Goal: Task Accomplishment & Management: Complete application form

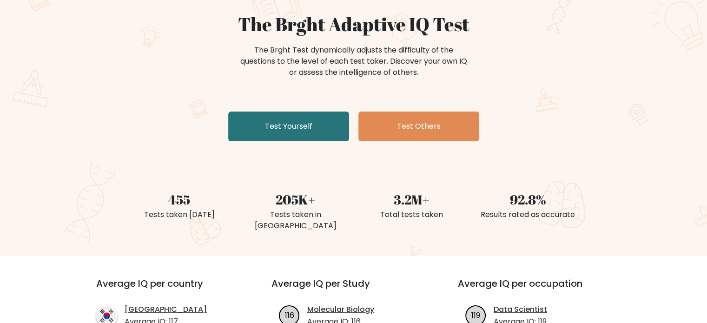
scroll to position [93, 0]
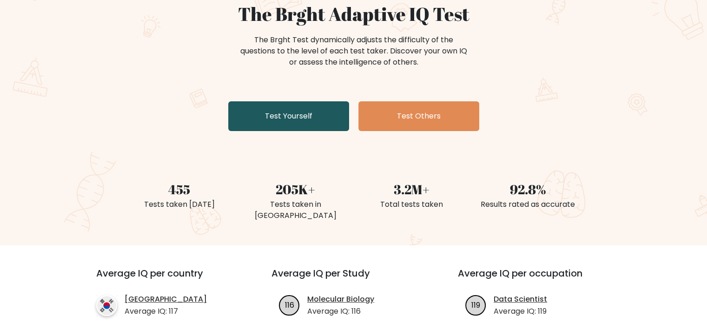
click at [294, 119] on link "Test Yourself" at bounding box center [288, 116] width 121 height 30
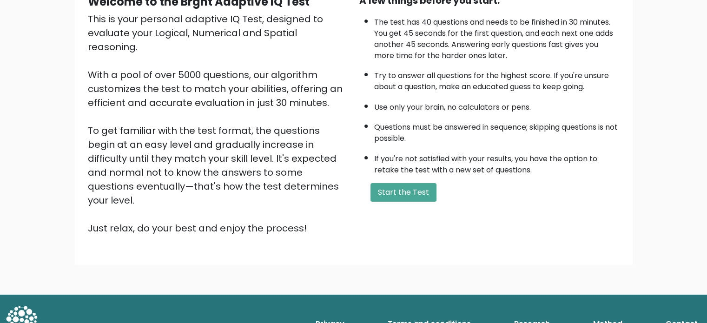
scroll to position [9, 0]
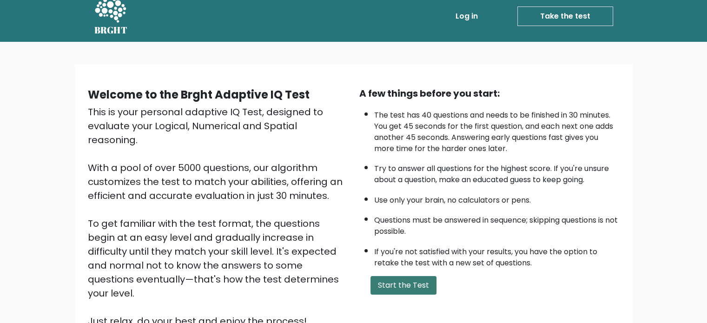
click at [403, 276] on button "Start the Test" at bounding box center [403, 285] width 66 height 19
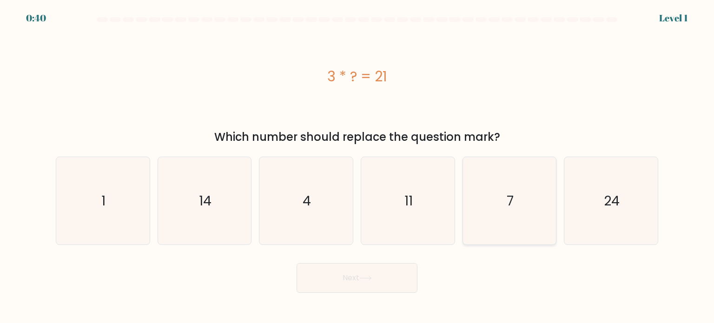
click at [517, 206] on icon "7" at bounding box center [509, 200] width 87 height 87
click at [357, 166] on input "e. 7" at bounding box center [357, 164] width 0 height 5
radio input "true"
click at [370, 281] on button "Next" at bounding box center [357, 278] width 121 height 30
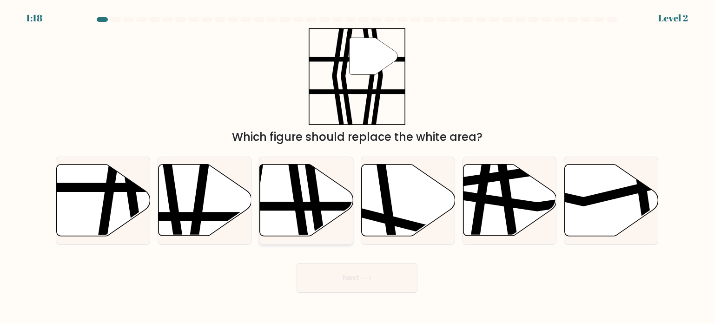
click at [314, 211] on icon at bounding box center [313, 240] width 13 height 188
click at [357, 166] on input "c." at bounding box center [357, 164] width 0 height 5
radio input "true"
click at [386, 272] on button "Next" at bounding box center [357, 278] width 121 height 30
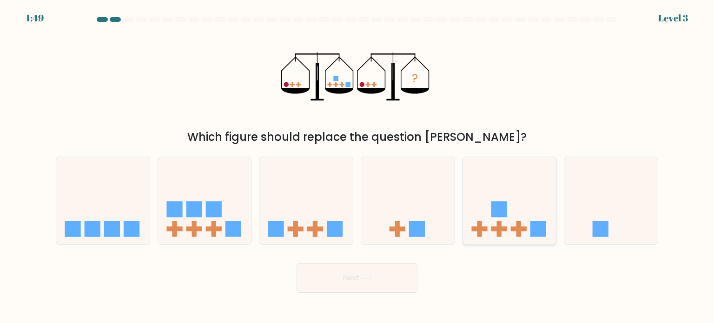
click at [489, 218] on icon at bounding box center [509, 200] width 93 height 77
click at [357, 166] on input "e." at bounding box center [357, 164] width 0 height 5
radio input "true"
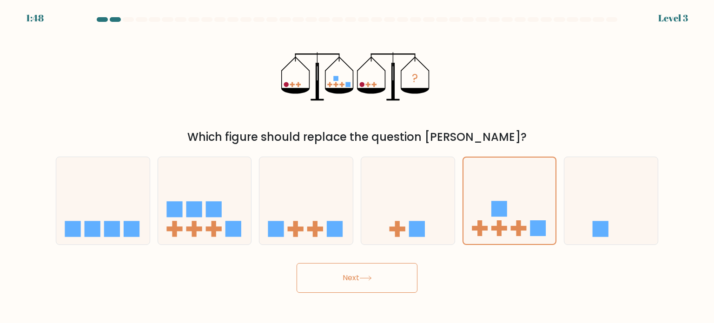
click at [392, 284] on button "Next" at bounding box center [357, 278] width 121 height 30
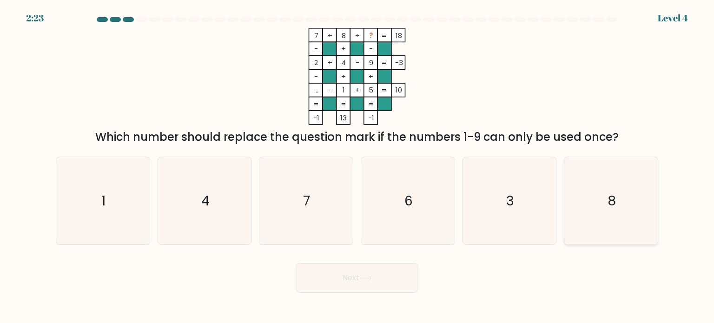
click at [616, 221] on icon "8" at bounding box center [610, 200] width 87 height 87
click at [357, 166] on input "f. 8" at bounding box center [357, 164] width 0 height 5
radio input "true"
click at [403, 276] on button "Next" at bounding box center [357, 278] width 121 height 30
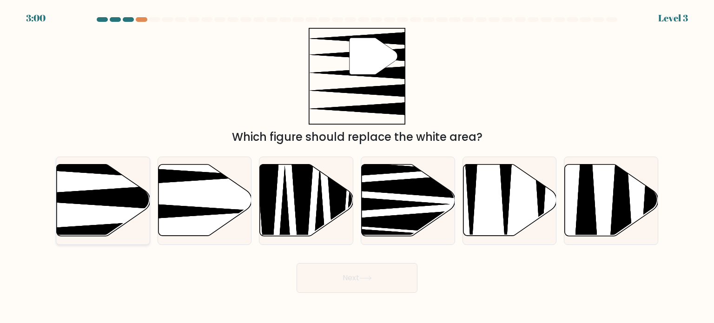
click at [99, 200] on icon at bounding box center [71, 197] width 185 height 24
click at [357, 166] on input "a." at bounding box center [357, 164] width 0 height 5
radio input "true"
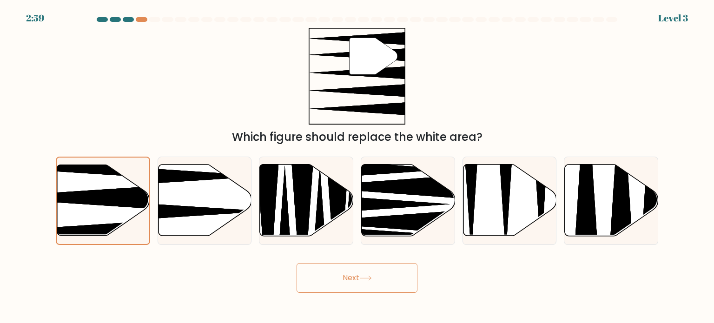
click at [414, 278] on button "Next" at bounding box center [357, 278] width 121 height 30
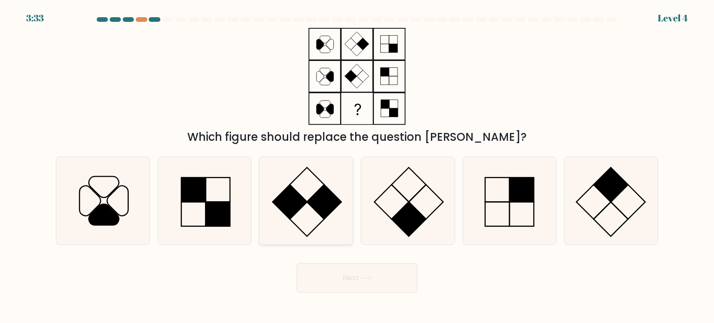
click at [322, 200] on rect at bounding box center [324, 202] width 34 height 34
click at [357, 166] on input "c." at bounding box center [357, 164] width 0 height 5
radio input "true"
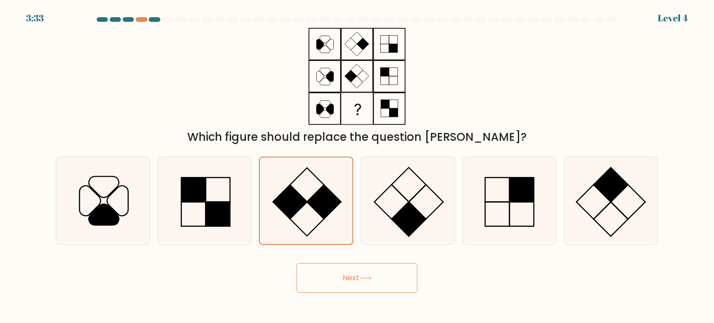
click at [391, 279] on button "Next" at bounding box center [357, 278] width 121 height 30
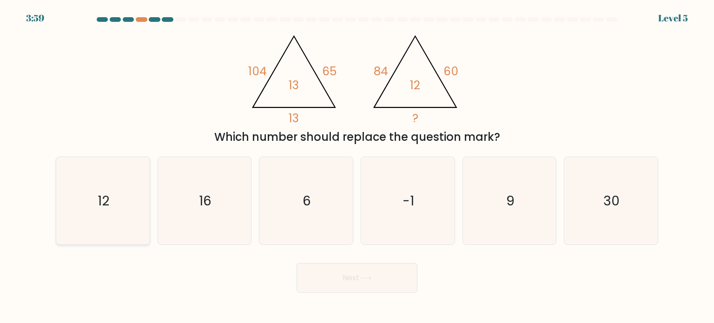
click at [140, 202] on icon "12" at bounding box center [102, 200] width 87 height 87
click at [357, 166] on input "a. 12" at bounding box center [357, 164] width 0 height 5
radio input "true"
click at [299, 278] on button "Next" at bounding box center [357, 278] width 121 height 30
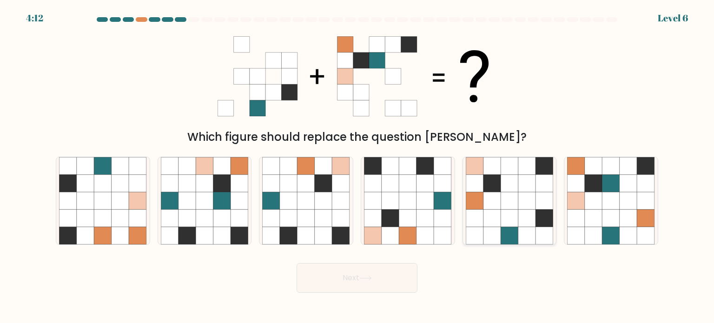
click at [508, 224] on icon at bounding box center [510, 218] width 18 height 18
click at [357, 166] on input "e." at bounding box center [357, 164] width 0 height 5
radio input "true"
click at [596, 223] on icon at bounding box center [594, 218] width 18 height 18
click at [357, 166] on input "f." at bounding box center [357, 164] width 0 height 5
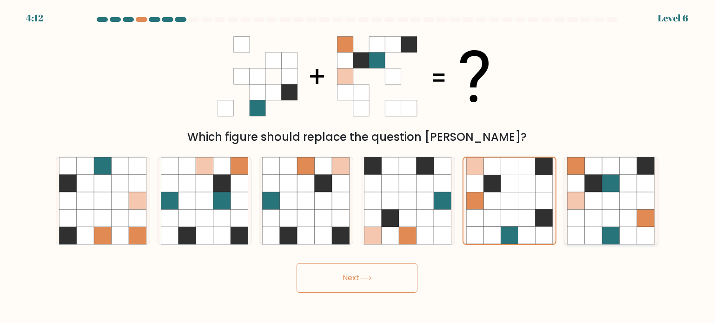
radio input "true"
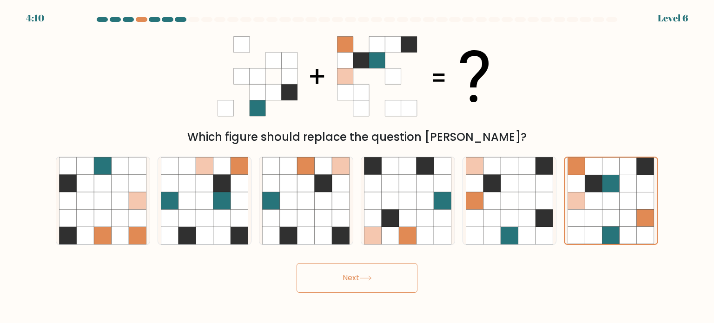
click at [379, 274] on button "Next" at bounding box center [357, 278] width 121 height 30
click at [377, 278] on button "Next" at bounding box center [357, 278] width 121 height 30
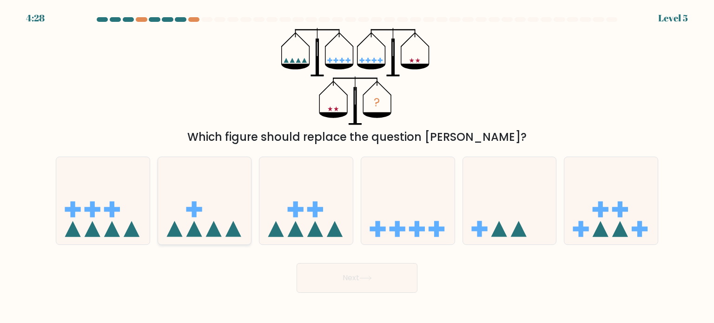
click at [220, 225] on icon at bounding box center [204, 200] width 93 height 77
click at [357, 166] on input "b." at bounding box center [357, 164] width 0 height 5
radio input "true"
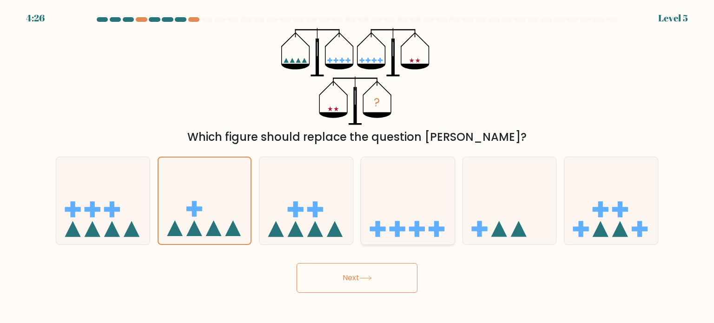
click at [402, 229] on rect at bounding box center [398, 228] width 16 height 5
click at [357, 166] on input "d." at bounding box center [357, 164] width 0 height 5
radio input "true"
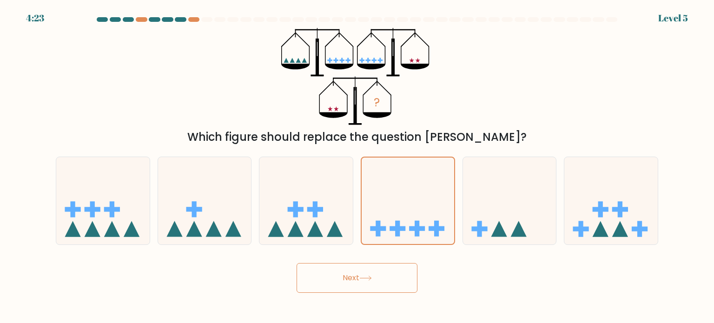
click at [381, 286] on button "Next" at bounding box center [357, 278] width 121 height 30
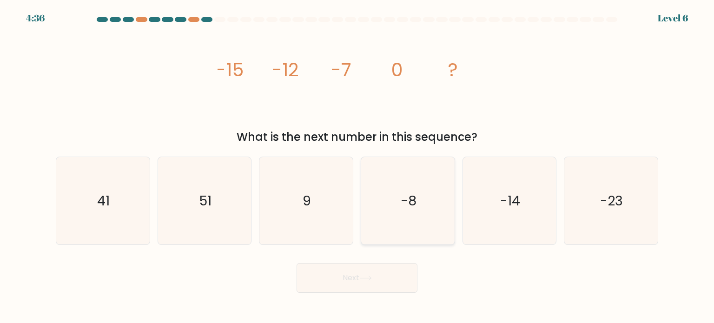
click at [407, 212] on icon "-8" at bounding box center [407, 200] width 87 height 87
click at [357, 166] on input "d. -8" at bounding box center [357, 164] width 0 height 5
radio input "true"
click at [376, 282] on button "Next" at bounding box center [357, 278] width 121 height 30
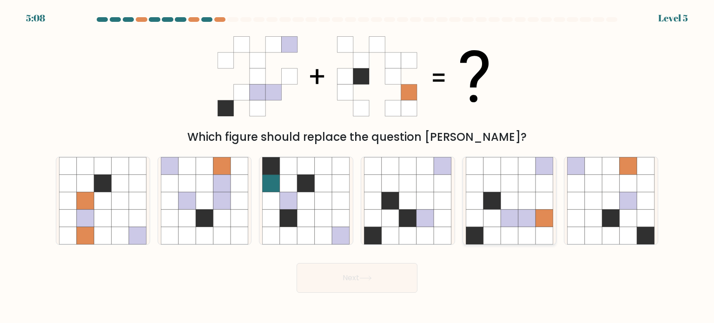
click at [532, 220] on icon at bounding box center [527, 218] width 18 height 18
click at [357, 166] on input "e." at bounding box center [357, 164] width 0 height 5
radio input "true"
click at [381, 287] on button "Next" at bounding box center [357, 278] width 121 height 30
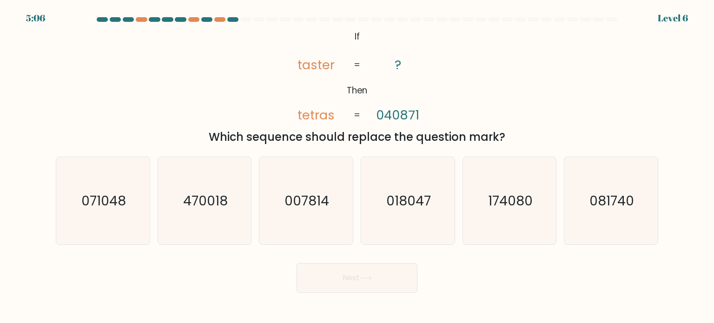
click at [370, 278] on icon at bounding box center [365, 278] width 13 height 5
click at [112, 217] on icon "071048" at bounding box center [102, 200] width 87 height 87
click at [357, 166] on input "a. 071048" at bounding box center [357, 164] width 0 height 5
radio input "true"
click at [379, 286] on button "Next" at bounding box center [357, 278] width 121 height 30
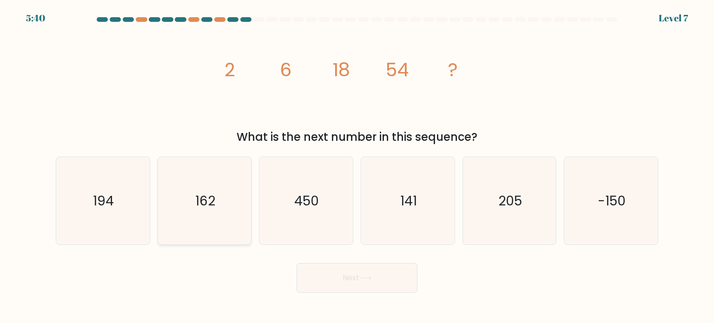
click at [217, 213] on icon "162" at bounding box center [204, 200] width 87 height 87
click at [357, 166] on input "b. 162" at bounding box center [357, 164] width 0 height 5
radio input "true"
drag, startPoint x: 332, startPoint y: 251, endPoint x: 336, endPoint y: 259, distance: 9.2
click at [335, 255] on form at bounding box center [357, 155] width 714 height 276
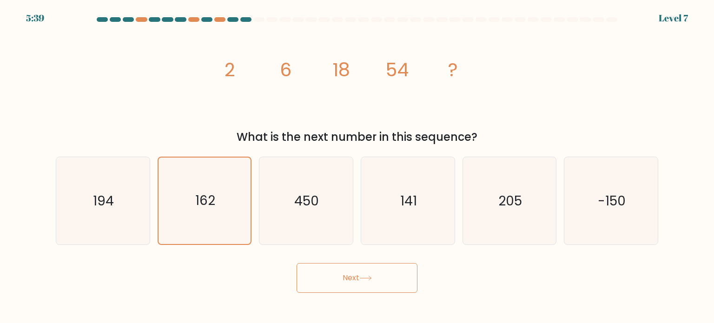
click at [341, 268] on button "Next" at bounding box center [357, 278] width 121 height 30
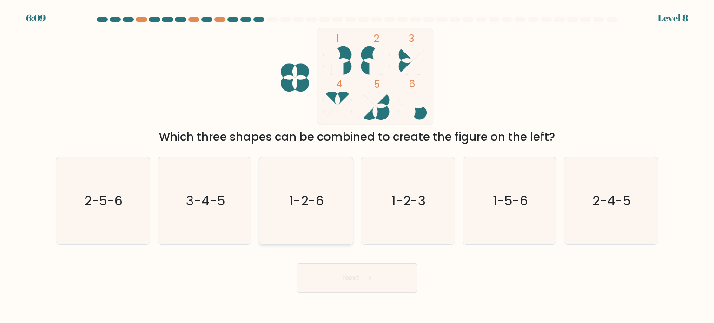
click at [338, 215] on icon "1-2-6" at bounding box center [305, 200] width 87 height 87
click at [357, 166] on input "c. 1-2-6" at bounding box center [357, 164] width 0 height 5
radio input "true"
click at [396, 271] on button "Next" at bounding box center [357, 278] width 121 height 30
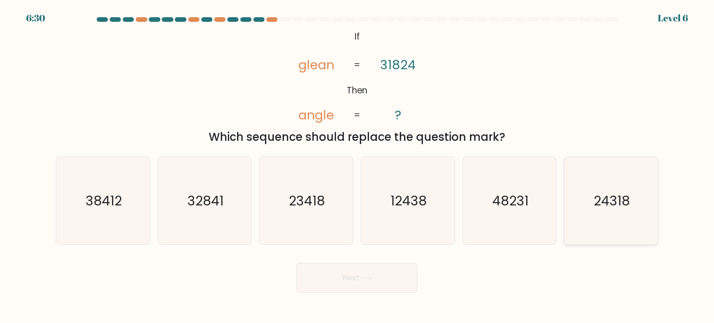
click at [617, 196] on text "24318" at bounding box center [612, 200] width 36 height 19
click at [357, 166] on input "f. 24318" at bounding box center [357, 164] width 0 height 5
radio input "true"
click at [370, 280] on icon at bounding box center [365, 278] width 13 height 5
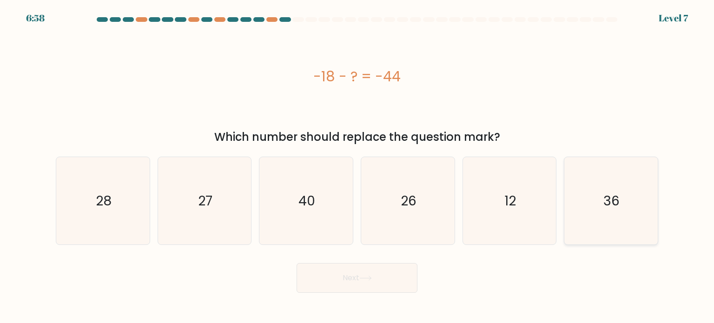
click at [630, 213] on icon "36" at bounding box center [610, 200] width 87 height 87
click at [357, 166] on input "f. 36" at bounding box center [357, 164] width 0 height 5
radio input "true"
click at [407, 275] on button "Next" at bounding box center [357, 278] width 121 height 30
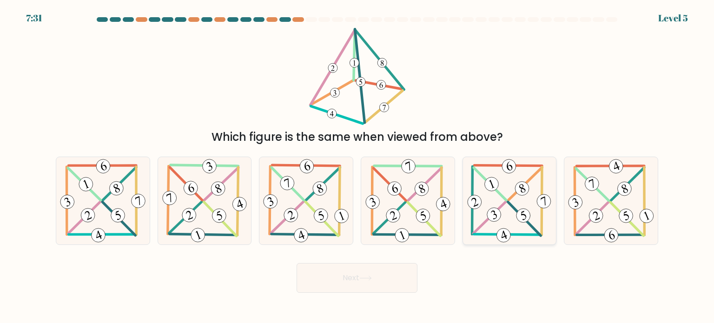
click at [513, 215] on icon at bounding box center [509, 200] width 88 height 87
click at [357, 166] on input "e." at bounding box center [357, 164] width 0 height 5
radio input "true"
click at [406, 274] on button "Next" at bounding box center [357, 278] width 121 height 30
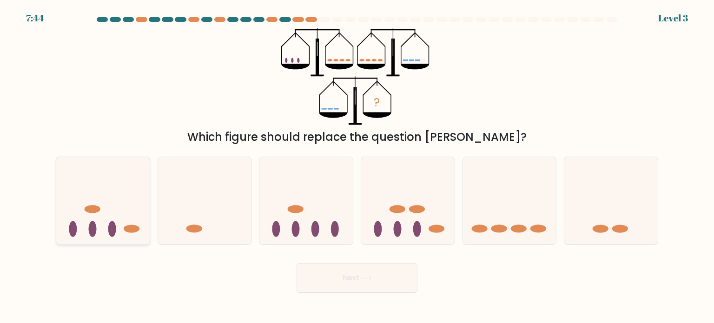
click at [131, 224] on icon at bounding box center [102, 200] width 93 height 77
click at [357, 166] on input "a." at bounding box center [357, 164] width 0 height 5
radio input "true"
click at [394, 278] on button "Next" at bounding box center [357, 278] width 121 height 30
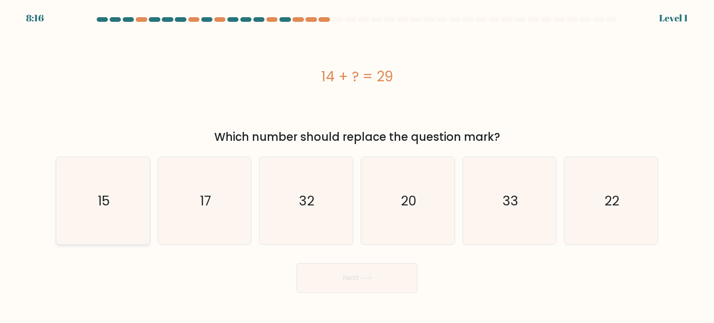
click at [140, 198] on icon "15" at bounding box center [102, 200] width 87 height 87
click at [357, 166] on input "a. 15" at bounding box center [357, 164] width 0 height 5
radio input "true"
click at [393, 273] on button "Next" at bounding box center [357, 278] width 121 height 30
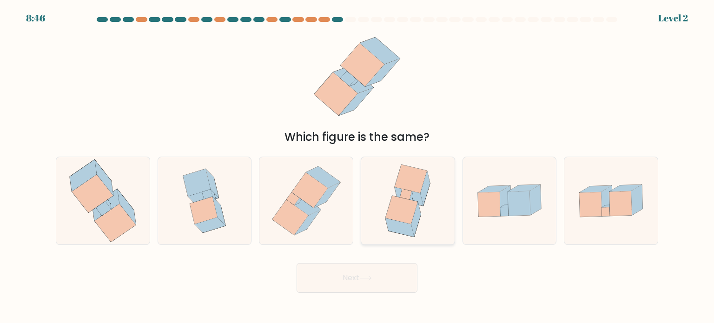
click at [423, 214] on icon at bounding box center [407, 200] width 67 height 87
click at [357, 166] on input "d." at bounding box center [357, 164] width 0 height 5
radio input "true"
click at [413, 274] on button "Next" at bounding box center [357, 278] width 121 height 30
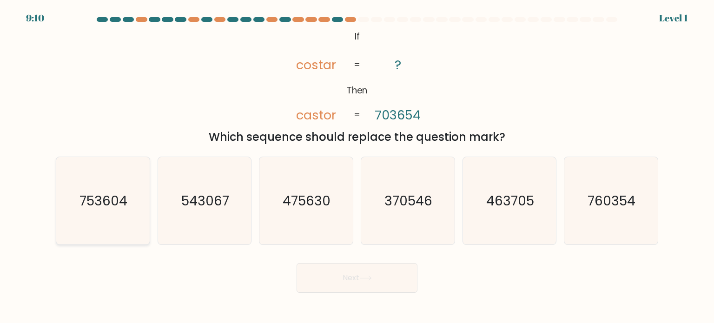
click at [100, 193] on text "753604" at bounding box center [104, 200] width 48 height 19
click at [357, 166] on input "a. 753604" at bounding box center [357, 164] width 0 height 5
radio input "true"
click at [378, 274] on button "Next" at bounding box center [357, 278] width 121 height 30
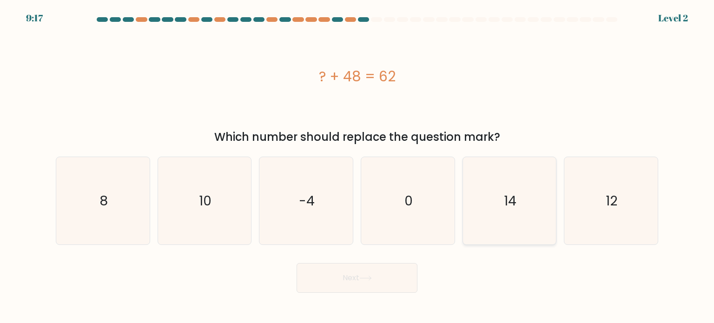
click at [517, 216] on icon "14" at bounding box center [509, 200] width 87 height 87
click at [357, 166] on input "e. 14" at bounding box center [357, 164] width 0 height 5
radio input "true"
click at [371, 291] on button "Next" at bounding box center [357, 278] width 121 height 30
click at [392, 276] on button "Next" at bounding box center [357, 278] width 121 height 30
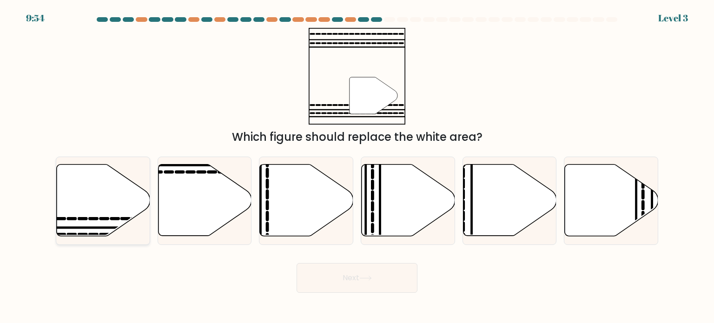
click at [110, 221] on icon at bounding box center [103, 201] width 93 height 72
click at [357, 166] on input "a." at bounding box center [357, 164] width 0 height 5
radio input "true"
click at [320, 275] on button "Next" at bounding box center [357, 278] width 121 height 30
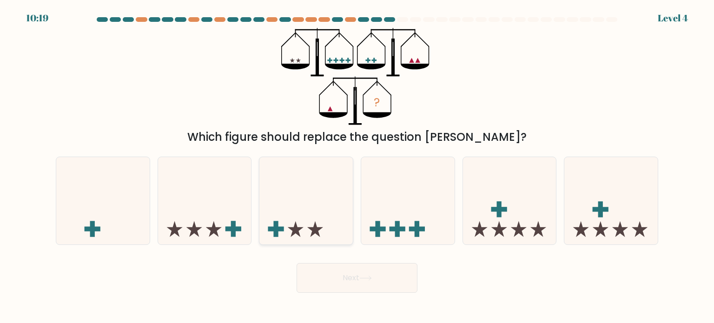
click at [307, 214] on icon at bounding box center [305, 200] width 93 height 77
click at [357, 166] on input "c." at bounding box center [357, 164] width 0 height 5
radio input "true"
click at [357, 280] on button "Next" at bounding box center [357, 278] width 121 height 30
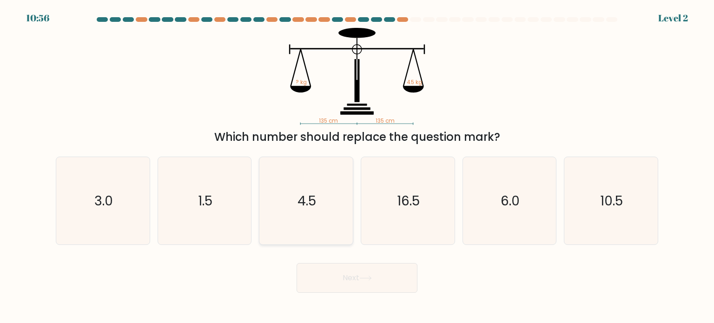
click at [308, 213] on icon "4.5" at bounding box center [305, 200] width 87 height 87
click at [357, 166] on input "c. 4.5" at bounding box center [357, 164] width 0 height 5
radio input "true"
click at [358, 273] on button "Next" at bounding box center [357, 278] width 121 height 30
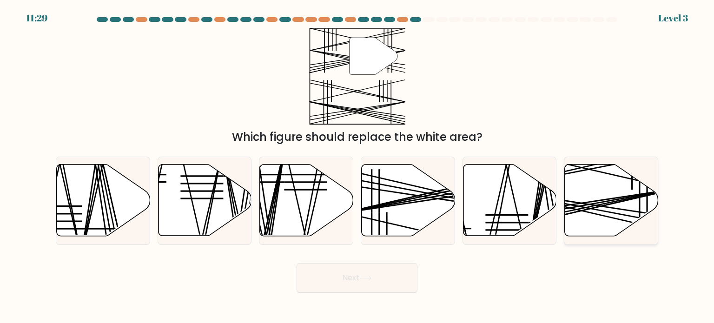
click at [614, 195] on icon at bounding box center [611, 201] width 93 height 72
click at [357, 166] on input "f." at bounding box center [357, 164] width 0 height 5
radio input "true"
click at [398, 274] on button "Next" at bounding box center [357, 278] width 121 height 30
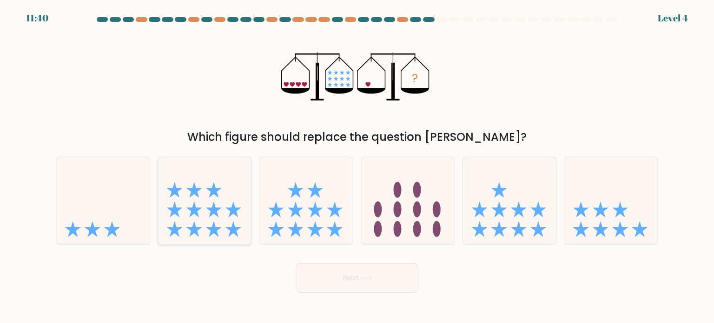
click at [201, 171] on icon at bounding box center [204, 200] width 93 height 77
click at [357, 166] on input "b." at bounding box center [357, 164] width 0 height 5
radio input "true"
click at [418, 289] on div "Next" at bounding box center [357, 274] width 614 height 37
click at [400, 286] on button "Next" at bounding box center [357, 278] width 121 height 30
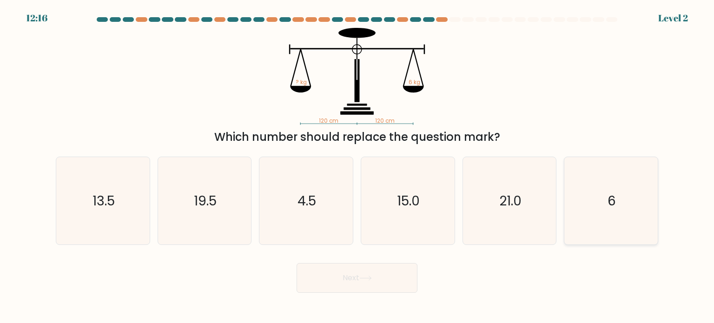
click at [649, 214] on icon "6" at bounding box center [610, 200] width 87 height 87
click at [357, 166] on input "f. 6" at bounding box center [357, 164] width 0 height 5
radio input "true"
click at [311, 290] on button "Next" at bounding box center [357, 278] width 121 height 30
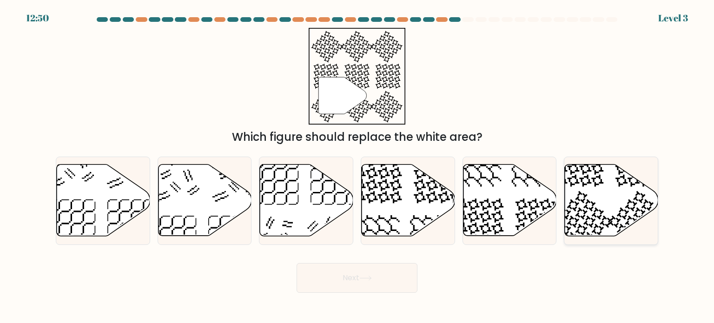
click at [590, 191] on icon at bounding box center [611, 201] width 93 height 72
click at [357, 166] on input "f." at bounding box center [357, 164] width 0 height 5
radio input "true"
click at [402, 276] on button "Next" at bounding box center [357, 278] width 121 height 30
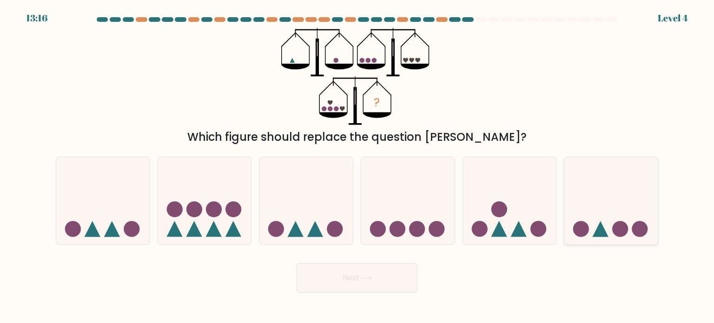
click at [610, 241] on div at bounding box center [611, 201] width 94 height 88
click at [357, 166] on input "f." at bounding box center [357, 164] width 0 height 5
radio input "true"
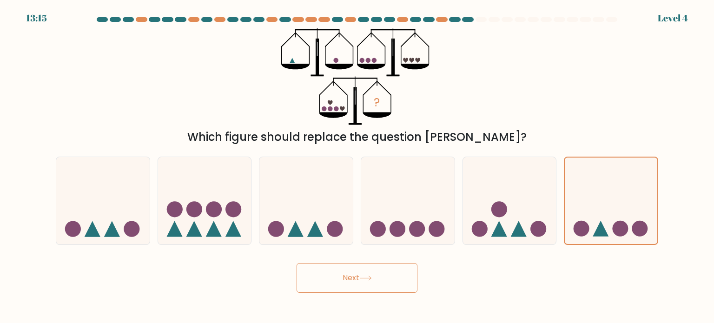
click at [409, 282] on button "Next" at bounding box center [357, 278] width 121 height 30
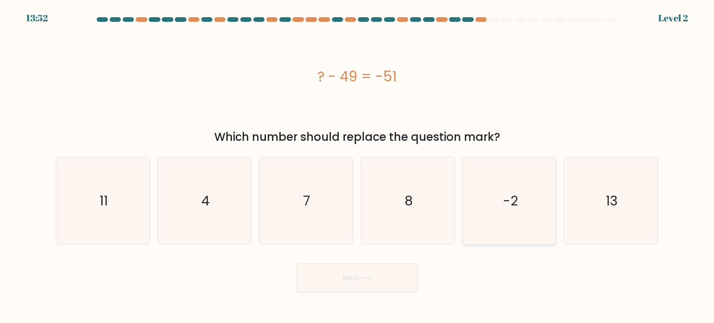
click at [502, 212] on icon "-2" at bounding box center [509, 200] width 87 height 87
click at [357, 166] on input "e. -2" at bounding box center [357, 164] width 0 height 5
radio input "true"
click at [416, 275] on button "Next" at bounding box center [357, 278] width 121 height 30
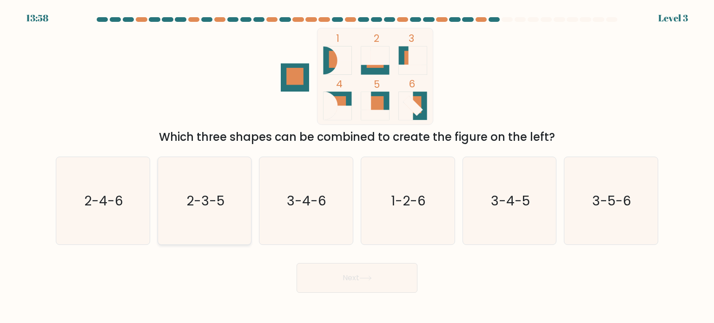
click at [219, 212] on icon "2-3-5" at bounding box center [204, 200] width 87 height 87
click at [357, 166] on input "b. 2-3-5" at bounding box center [357, 164] width 0 height 5
radio input "true"
click at [347, 277] on button "Next" at bounding box center [357, 278] width 121 height 30
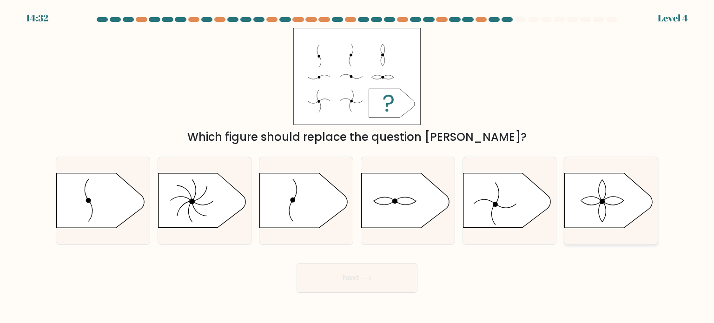
click at [586, 196] on icon at bounding box center [608, 200] width 87 height 54
click at [357, 166] on input "f." at bounding box center [357, 164] width 0 height 5
radio input "true"
click at [424, 266] on div "Next" at bounding box center [357, 274] width 614 height 37
click at [422, 269] on div "Next" at bounding box center [357, 274] width 614 height 37
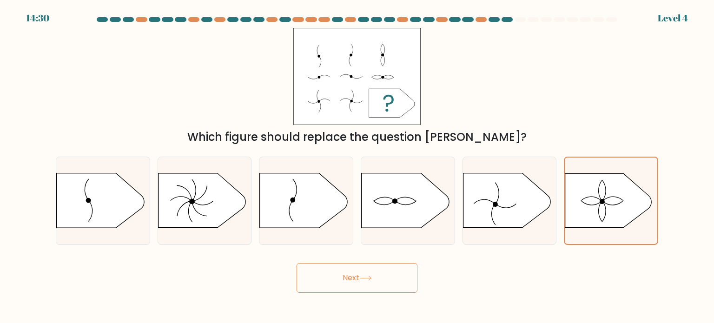
click at [417, 273] on button "Next" at bounding box center [357, 278] width 121 height 30
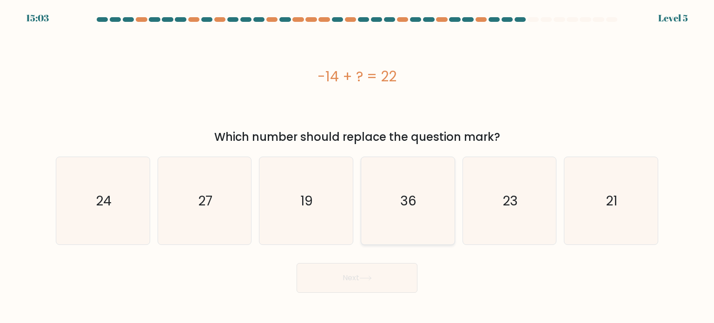
click at [417, 217] on icon "36" at bounding box center [407, 200] width 87 height 87
click at [357, 166] on input "d. 36" at bounding box center [357, 164] width 0 height 5
radio input "true"
click at [398, 274] on button "Next" at bounding box center [357, 278] width 121 height 30
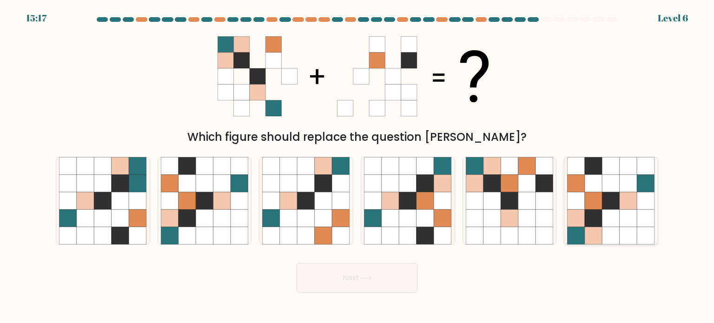
click at [605, 205] on icon at bounding box center [611, 201] width 18 height 18
click at [357, 166] on input "f." at bounding box center [357, 164] width 0 height 5
radio input "true"
click at [350, 279] on button "Next" at bounding box center [357, 278] width 121 height 30
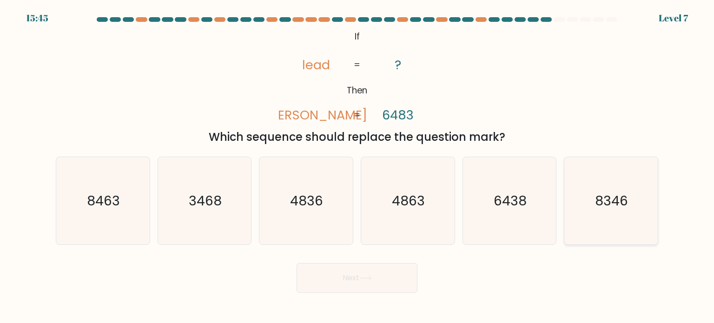
click at [595, 205] on icon "8346" at bounding box center [610, 200] width 87 height 87
click at [357, 166] on input "f. 8346" at bounding box center [357, 164] width 0 height 5
radio input "true"
click at [369, 284] on button "Next" at bounding box center [357, 278] width 121 height 30
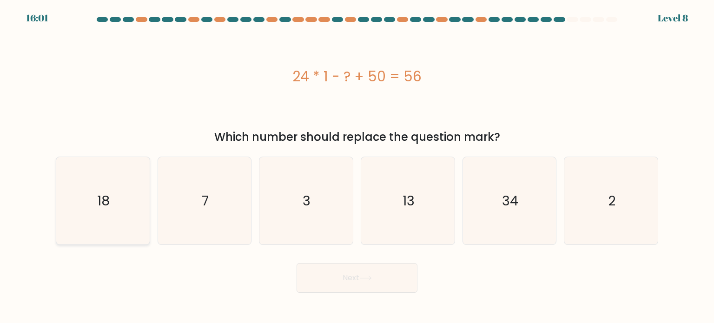
click at [113, 184] on icon "18" at bounding box center [102, 200] width 87 height 87
click at [357, 166] on input "a. 18" at bounding box center [357, 164] width 0 height 5
radio input "true"
click at [359, 286] on button "Next" at bounding box center [357, 278] width 121 height 30
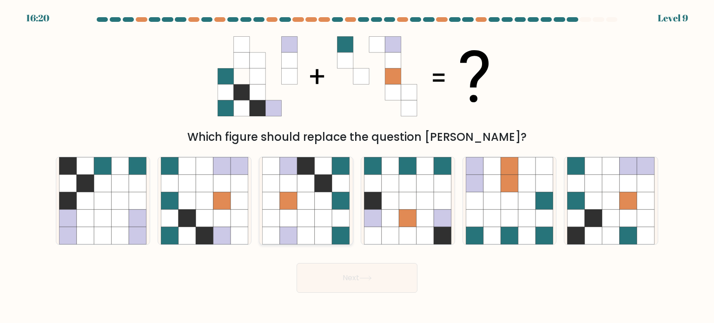
click at [315, 185] on icon at bounding box center [324, 183] width 18 height 18
click at [357, 166] on input "c." at bounding box center [357, 164] width 0 height 5
radio input "true"
click at [383, 267] on button "Next" at bounding box center [357, 278] width 121 height 30
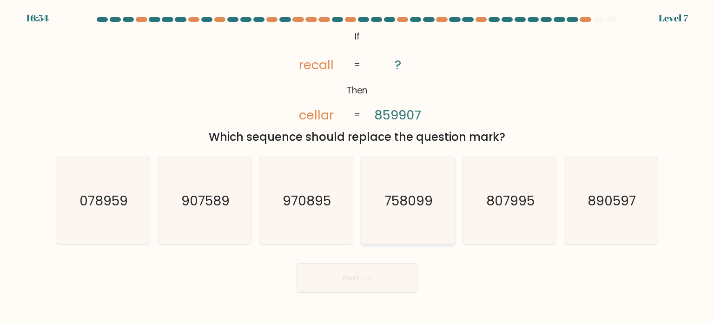
click at [410, 205] on text "758099" at bounding box center [408, 200] width 48 height 19
click at [357, 166] on input "d. 758099" at bounding box center [357, 164] width 0 height 5
radio input "true"
click at [403, 269] on button "Next" at bounding box center [357, 278] width 121 height 30
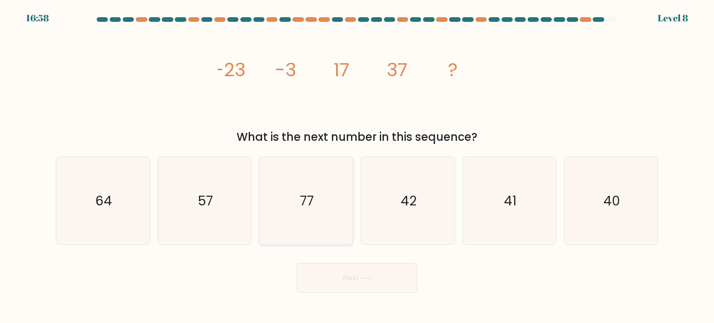
click at [302, 204] on text "77" at bounding box center [307, 200] width 14 height 19
click at [357, 166] on input "c. 77" at bounding box center [357, 164] width 0 height 5
radio input "true"
click at [388, 282] on button "Next" at bounding box center [357, 278] width 121 height 30
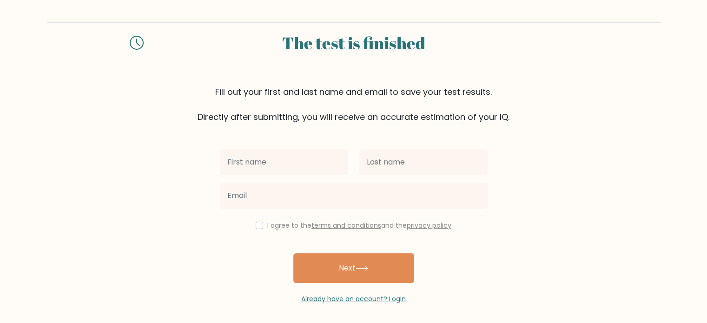
click at [316, 156] on input "text" at bounding box center [284, 162] width 128 height 26
click at [318, 169] on input "text" at bounding box center [284, 162] width 128 height 26
type input "[PERSON_NAME] [PERSON_NAME]"
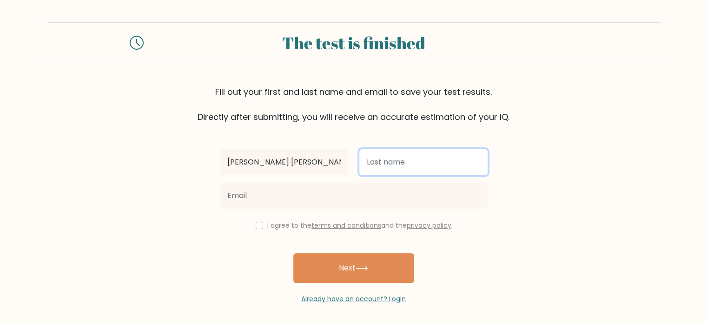
click at [436, 157] on input "text" at bounding box center [423, 162] width 128 height 26
type input "Sumalpong"
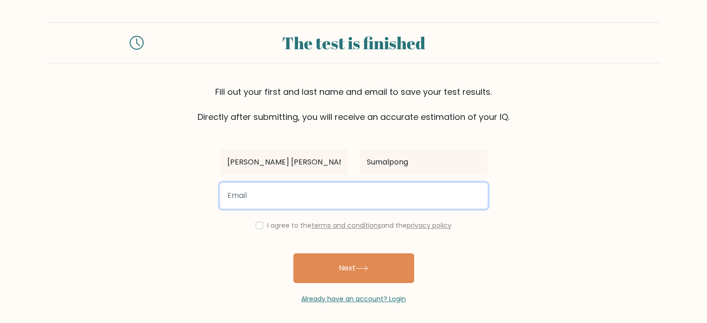
click at [364, 189] on input "email" at bounding box center [354, 196] width 268 height 26
type input "annalmriesumalpong@gmail.com"
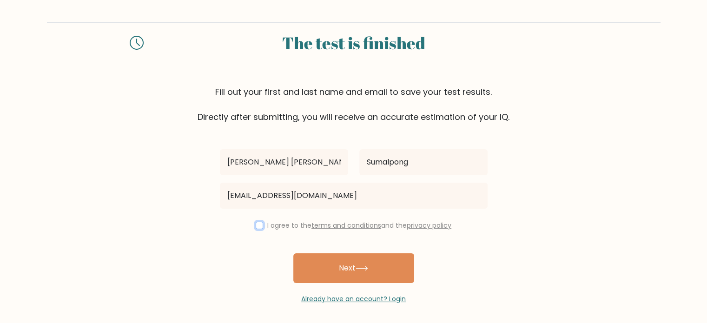
click at [257, 224] on input "checkbox" at bounding box center [259, 225] width 7 height 7
checkbox input "true"
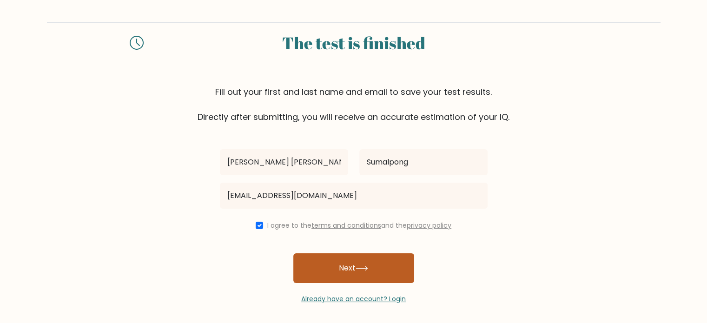
click at [331, 257] on button "Next" at bounding box center [353, 268] width 121 height 30
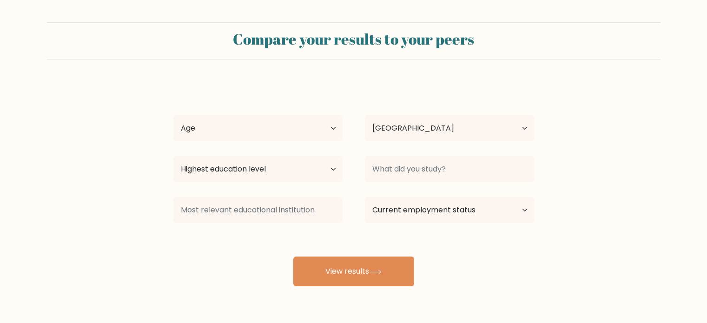
select select "PH"
drag, startPoint x: 267, startPoint y: 132, endPoint x: 276, endPoint y: 137, distance: 10.6
click at [267, 132] on select "Age Under [DEMOGRAPHIC_DATA] [DEMOGRAPHIC_DATA] [DEMOGRAPHIC_DATA] [DEMOGRAPHIC…" at bounding box center [257, 128] width 169 height 26
select select "25_34"
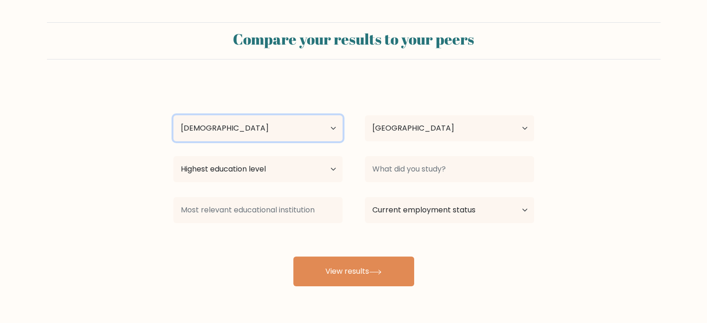
click at [173, 115] on select "Age Under [DEMOGRAPHIC_DATA] [DEMOGRAPHIC_DATA] [DEMOGRAPHIC_DATA] [DEMOGRAPHIC…" at bounding box center [257, 128] width 169 height 26
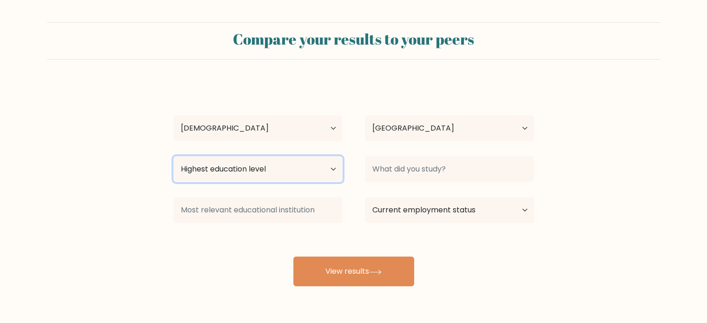
click at [329, 171] on select "Highest education level No schooling Primary Lower Secondary Upper Secondary Oc…" at bounding box center [257, 169] width 169 height 26
select select "bachelors_degree"
click at [173, 156] on select "Highest education level No schooling Primary Lower Secondary Upper Secondary Oc…" at bounding box center [257, 169] width 169 height 26
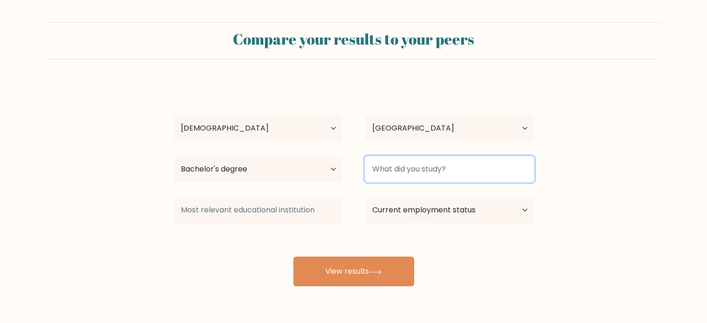
click at [446, 159] on input at bounding box center [449, 169] width 169 height 26
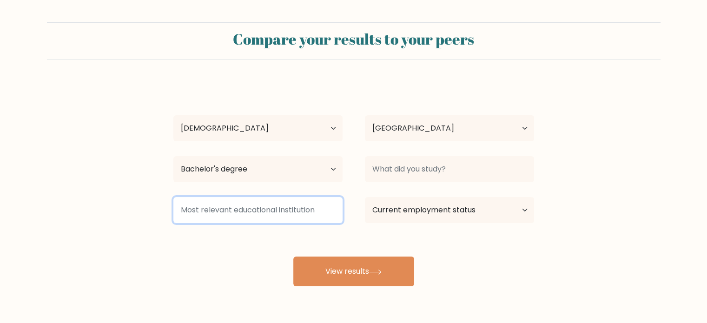
click at [317, 212] on input at bounding box center [257, 210] width 169 height 26
click at [325, 209] on input at bounding box center [257, 210] width 169 height 26
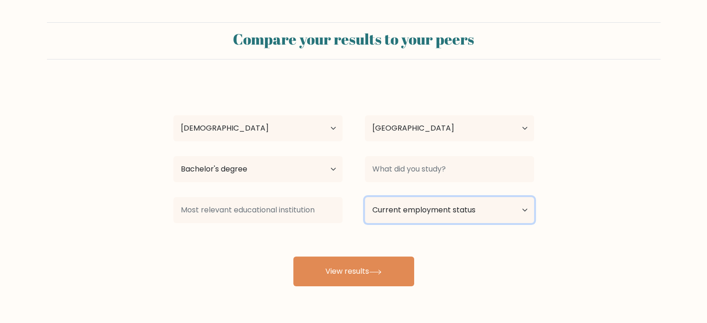
click at [476, 212] on select "Current employment status Employed Student Retired Other / prefer not to answer" at bounding box center [449, 210] width 169 height 26
select select "employed"
click at [365, 197] on select "Current employment status Employed Student Retired Other / prefer not to answer" at bounding box center [449, 210] width 169 height 26
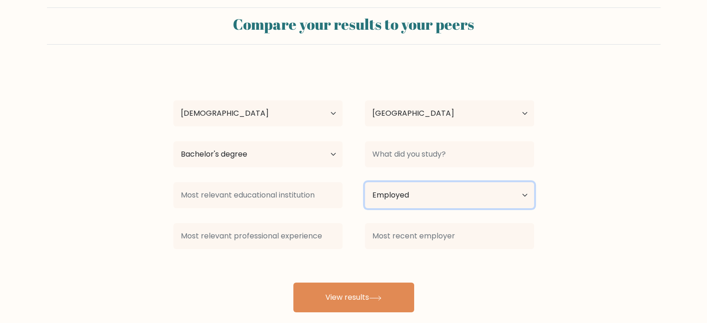
scroll to position [29, 0]
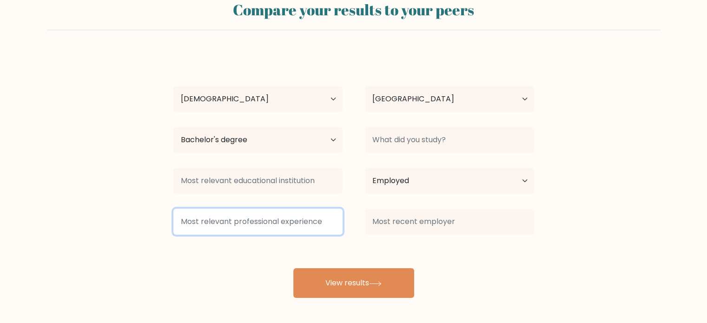
click at [324, 226] on input at bounding box center [257, 222] width 169 height 26
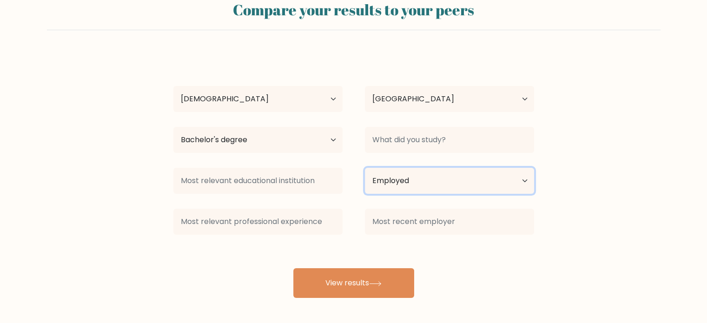
click at [438, 181] on select "Current employment status Employed Student Retired Other / prefer not to answer" at bounding box center [449, 181] width 169 height 26
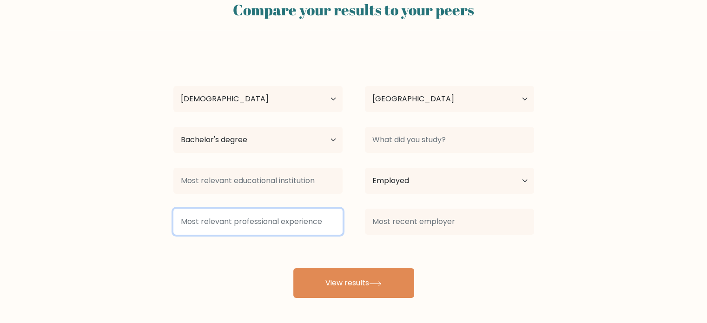
click at [218, 227] on input at bounding box center [257, 222] width 169 height 26
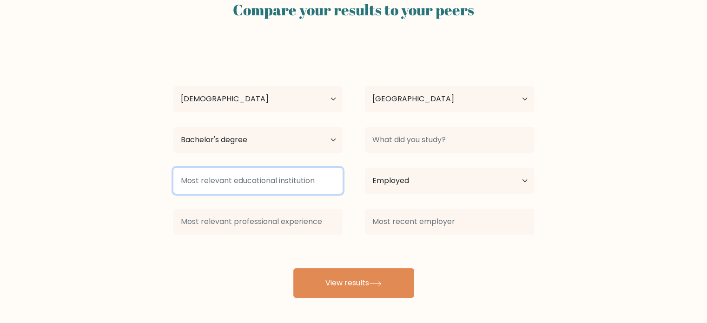
click at [305, 182] on input at bounding box center [257, 181] width 169 height 26
click at [309, 175] on input at bounding box center [257, 181] width 169 height 26
click at [308, 178] on input at bounding box center [257, 181] width 169 height 26
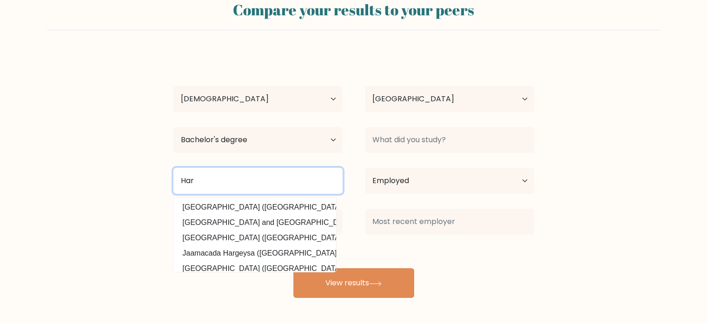
type input "Har"
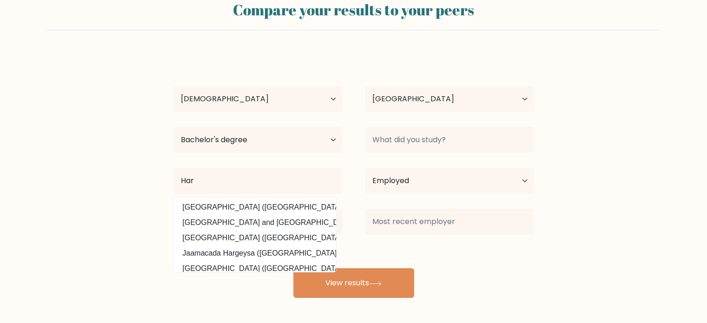
click at [613, 226] on form "Compare your results to your peers Annalou Marie Sumalpong Age Under 18 years o…" at bounding box center [353, 145] width 707 height 305
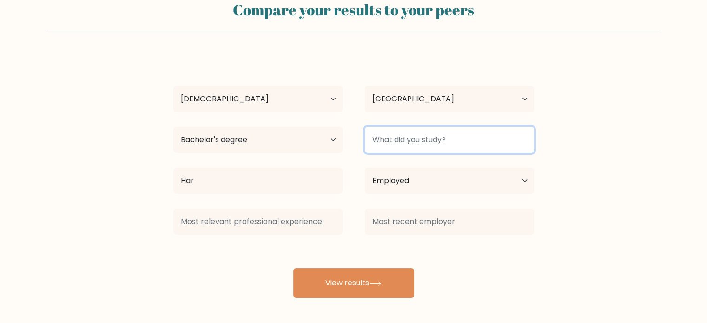
click at [443, 136] on input at bounding box center [449, 140] width 169 height 26
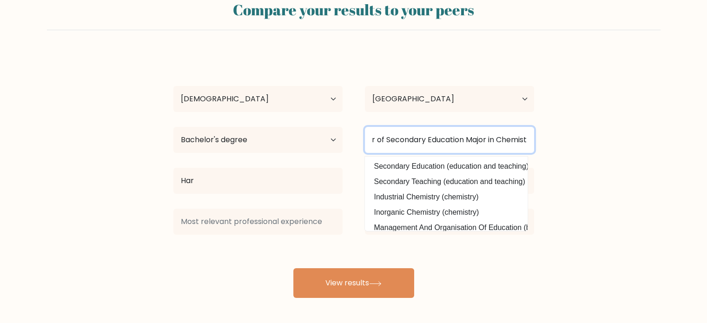
scroll to position [0, 40]
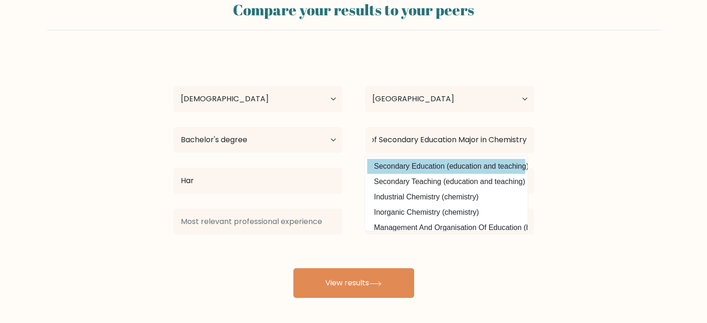
click at [463, 170] on option "Secondary Education (education and teaching)" at bounding box center [446, 166] width 158 height 15
type input "Secondary Education"
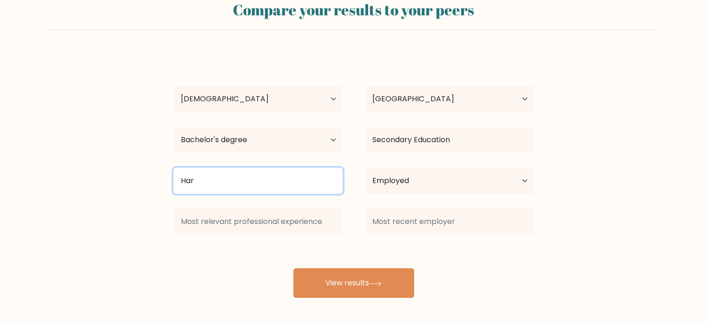
click at [275, 188] on input "Har" at bounding box center [257, 181] width 169 height 26
type input "H"
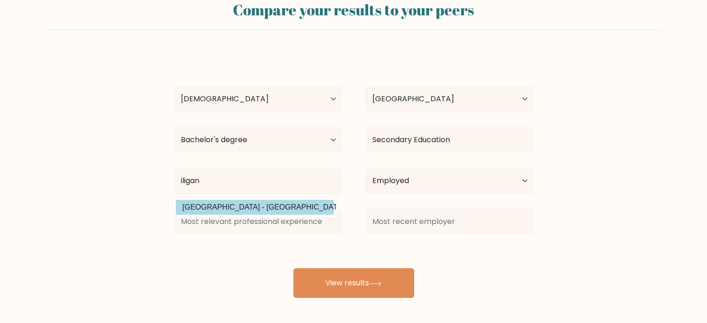
click at [321, 206] on option "Mindanao State University - Iligan Institute of Technology (Philippines)" at bounding box center [255, 207] width 158 height 15
type input "[GEOGRAPHIC_DATA] - [GEOGRAPHIC_DATA]"
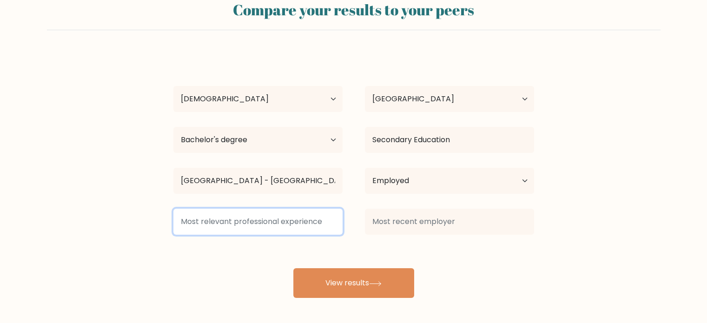
click at [282, 222] on input at bounding box center [257, 222] width 169 height 26
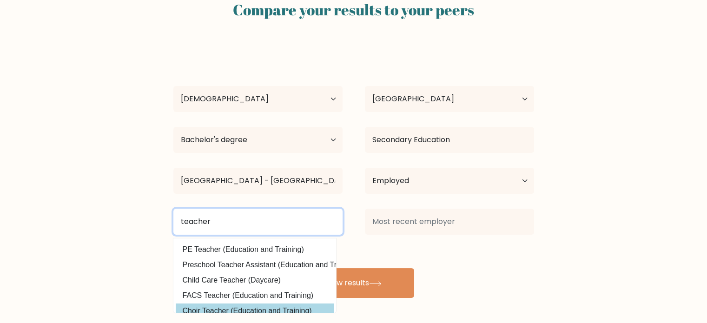
scroll to position [44, 0]
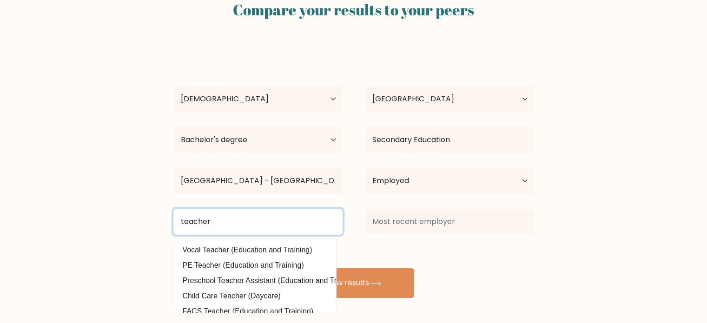
drag, startPoint x: 253, startPoint y: 221, endPoint x: 159, endPoint y: 220, distance: 93.9
click at [159, 220] on form "Compare your results to your peers Annalou Marie Sumalpong Age Under 18 years o…" at bounding box center [353, 145] width 707 height 305
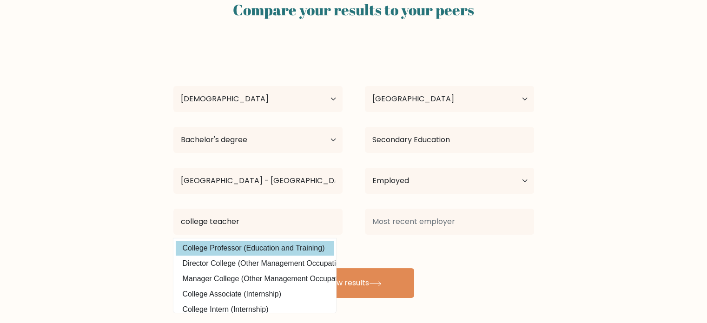
click at [267, 243] on option "College Professor (Education and Training)" at bounding box center [255, 248] width 158 height 15
type input "College Professor"
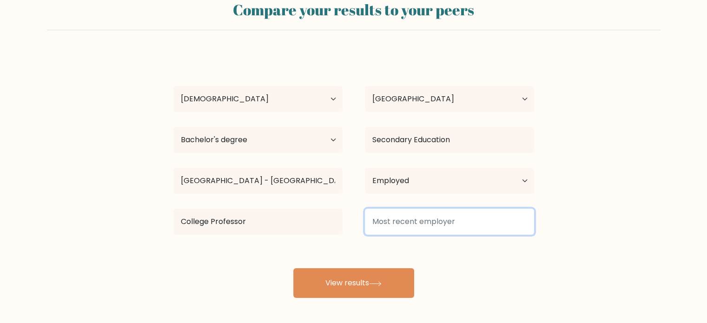
click at [422, 223] on input at bounding box center [449, 222] width 169 height 26
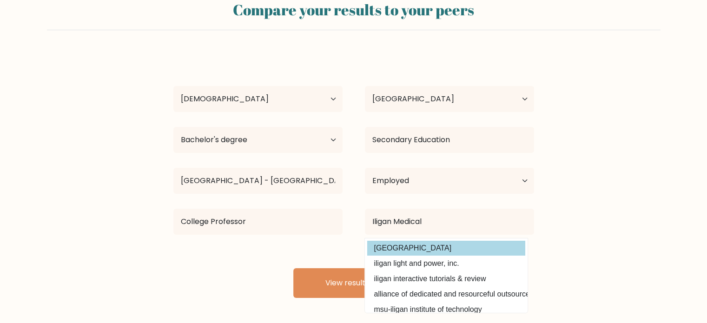
click at [483, 246] on option "iligan medical center college" at bounding box center [446, 248] width 158 height 15
type input "iligan medical center college"
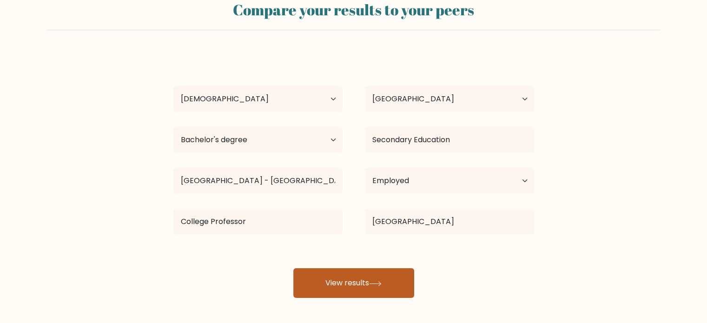
click at [391, 289] on button "View results" at bounding box center [353, 283] width 121 height 30
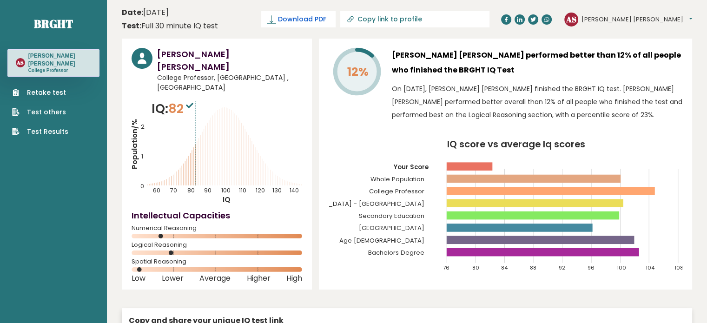
click at [326, 22] on span "Download PDF" at bounding box center [302, 19] width 48 height 10
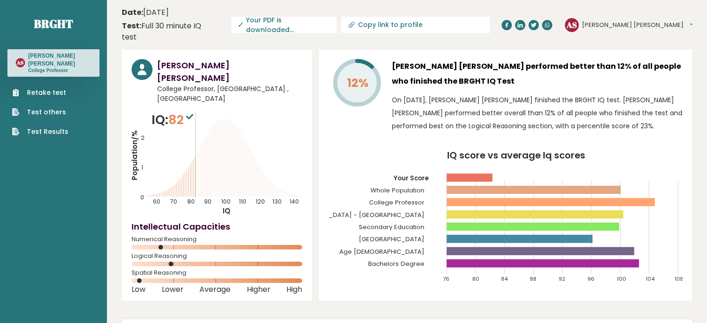
click at [483, 21] on input "Copy link to profile" at bounding box center [421, 24] width 126 height 7
type input "[URL][DOMAIN_NAME][PERSON_NAME]"
